Goal: Obtain resource: Download file/media

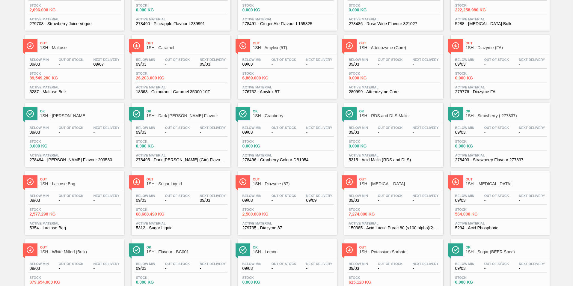
scroll to position [210, 0]
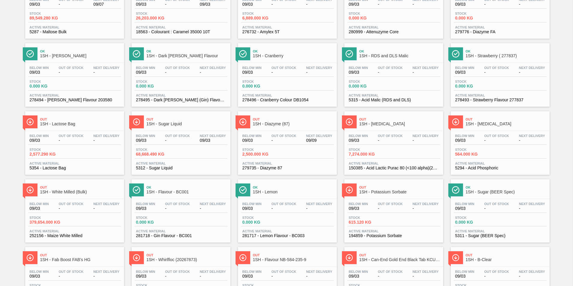
click at [266, 125] on span "1SH - Diazyme (87)" at bounding box center [293, 124] width 81 height 4
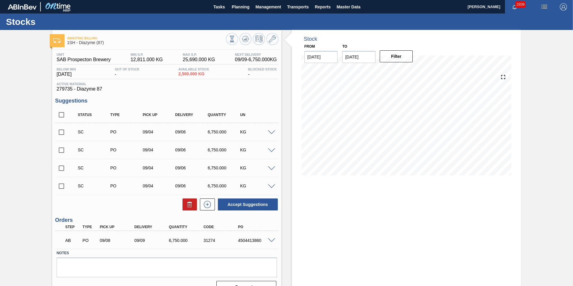
click at [272, 240] on span at bounding box center [271, 240] width 7 height 4
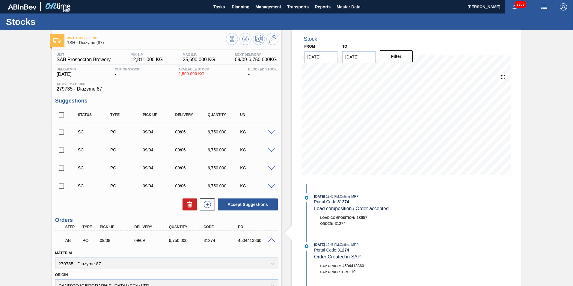
click at [271, 238] on span at bounding box center [271, 240] width 7 height 4
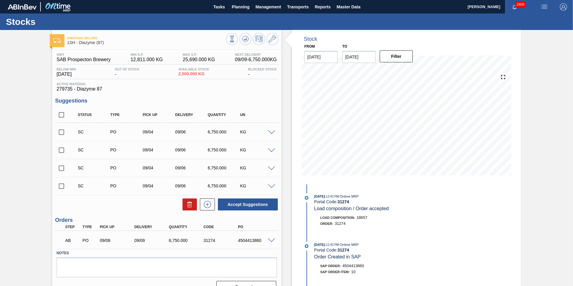
click at [271, 241] on span at bounding box center [271, 240] width 7 height 4
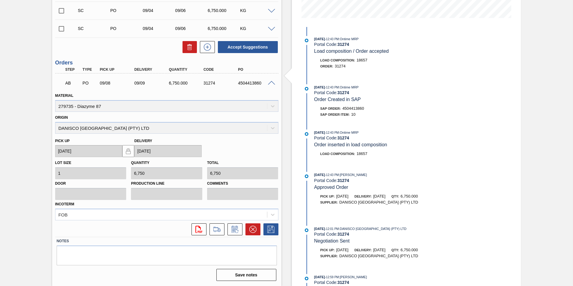
click at [424, 119] on div "[DATE] 12:43 PM : Ontime MRP Portal Code: 31274 Order Created in SAP SAP Order:…" at bounding box center [379, 102] width 154 height 36
click at [271, 82] on span at bounding box center [271, 83] width 7 height 4
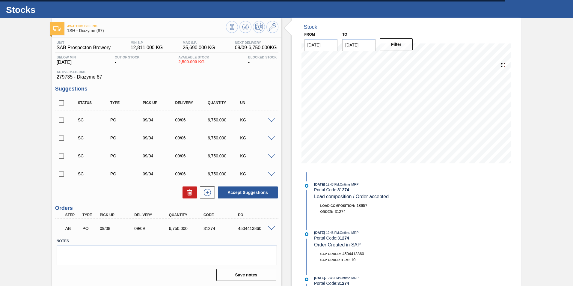
scroll to position [12, 0]
click at [271, 229] on span at bounding box center [271, 228] width 7 height 4
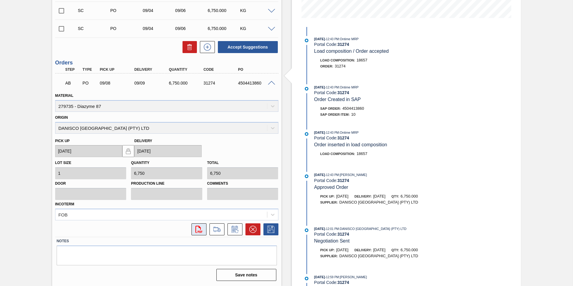
click at [200, 228] on icon at bounding box center [198, 229] width 7 height 7
